Goal: Navigation & Orientation: Find specific page/section

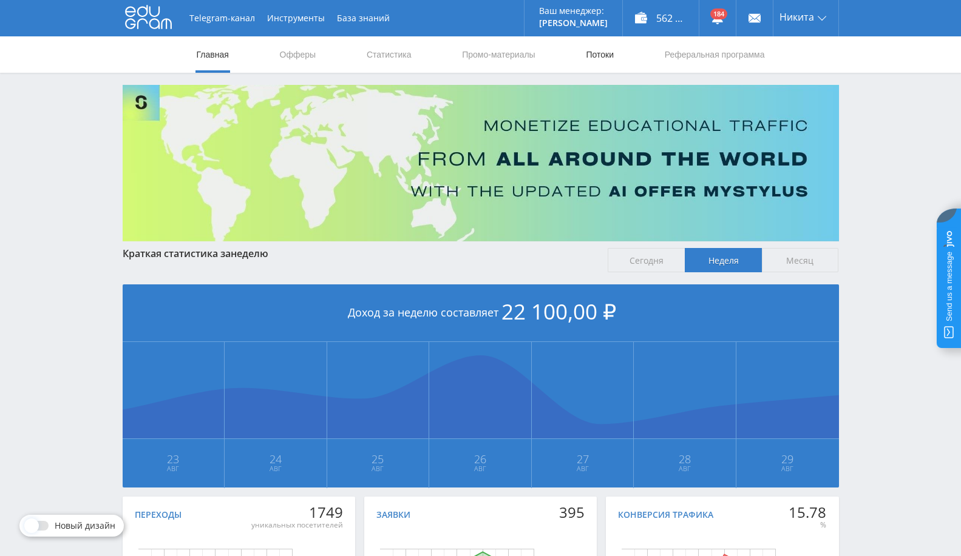
click at [601, 56] on link "Потоки" at bounding box center [599, 54] width 30 height 36
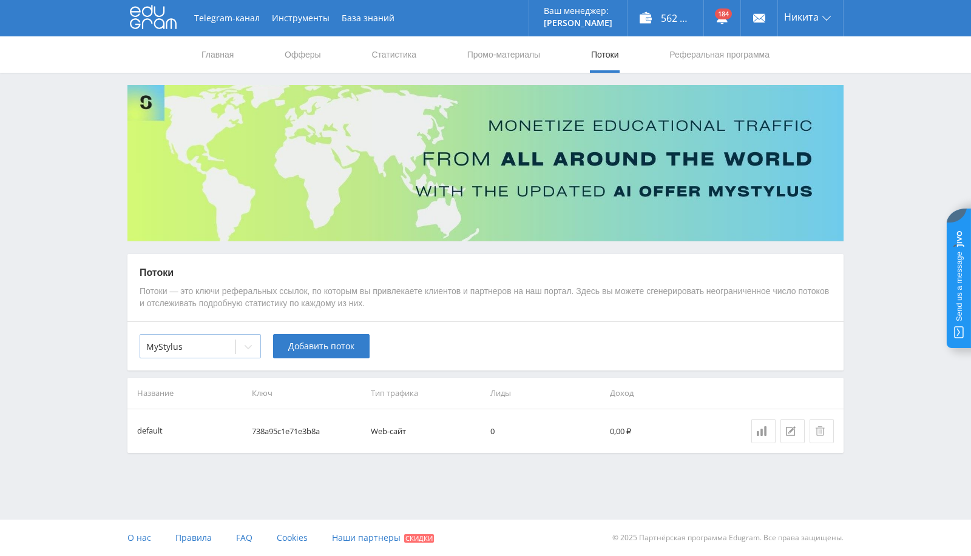
click at [251, 342] on icon at bounding box center [248, 347] width 10 height 10
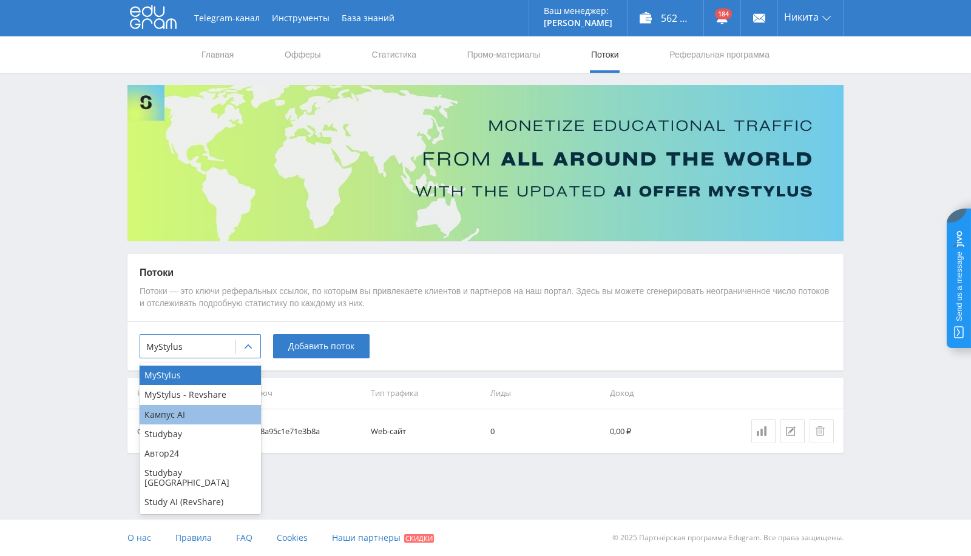
drag, startPoint x: 191, startPoint y: 416, endPoint x: 291, endPoint y: 410, distance: 100.3
click at [191, 416] on div "Кампус AI" at bounding box center [200, 414] width 121 height 19
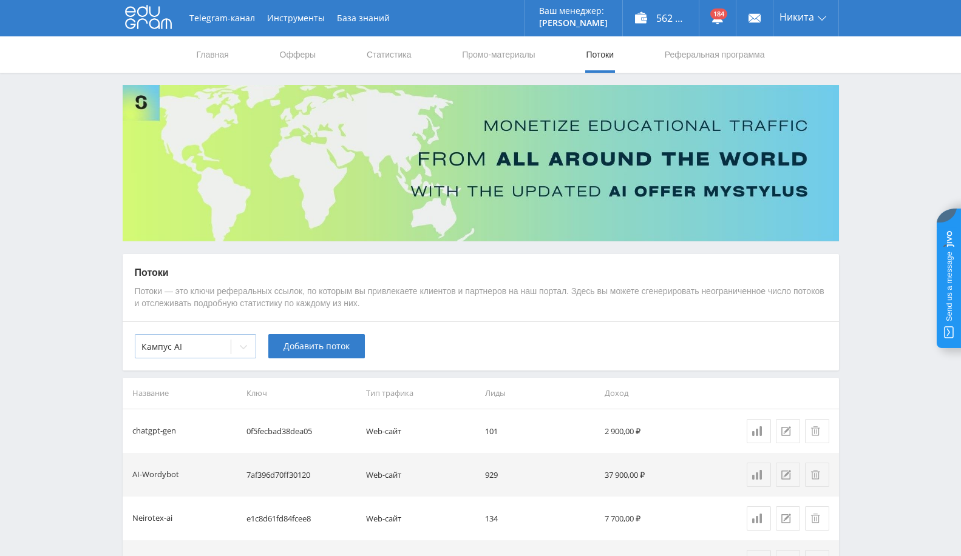
click at [235, 347] on div at bounding box center [243, 347] width 24 height 24
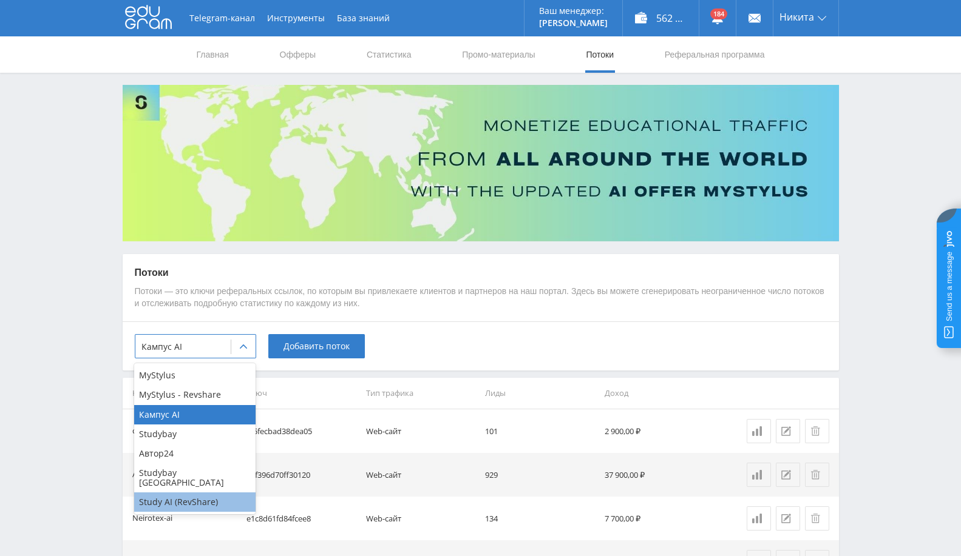
click at [175, 493] on div "Study AI (RevShare)" at bounding box center [194, 502] width 121 height 19
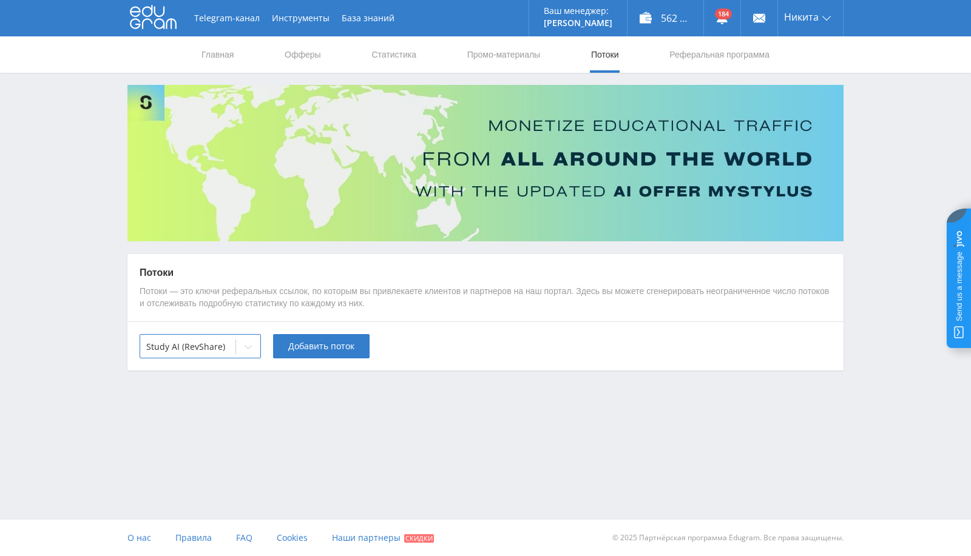
click at [348, 396] on div "Telegram-канал Инструменты База знаний Ваш менеджер: Alex Alex Online @edugram_…" at bounding box center [485, 219] width 971 height 439
click at [396, 438] on div "Telegram-канал Инструменты База знаний Ваш менеджер: Alex Alex Online @edugram_…" at bounding box center [485, 219] width 971 height 439
click at [815, 95] on link "Выход" at bounding box center [810, 92] width 65 height 22
